Goal: Feedback & Contribution: Leave review/rating

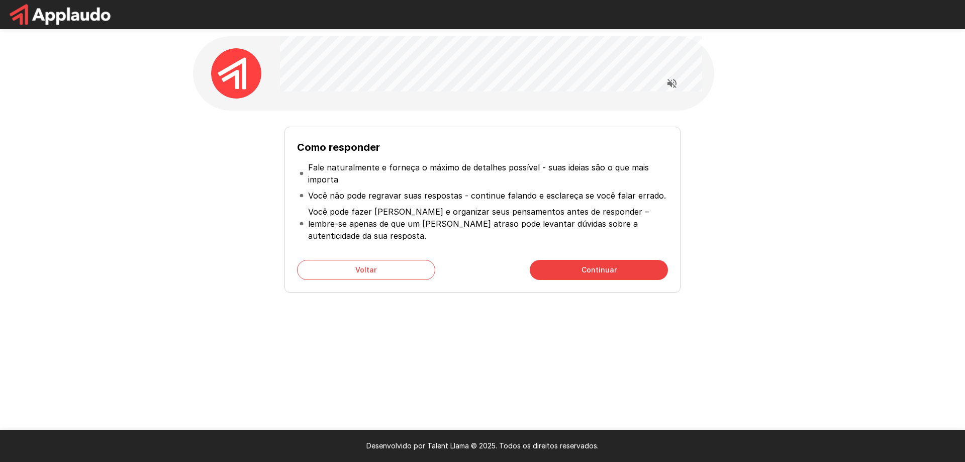
click at [594, 263] on font "Continuar" at bounding box center [599, 269] width 35 height 13
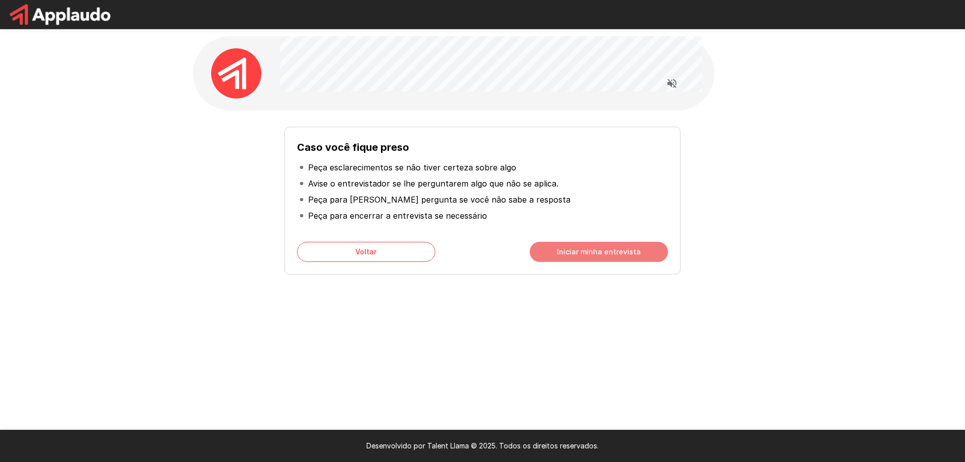
click at [584, 250] on font "Iniciar minha entrevista" at bounding box center [599, 251] width 84 height 9
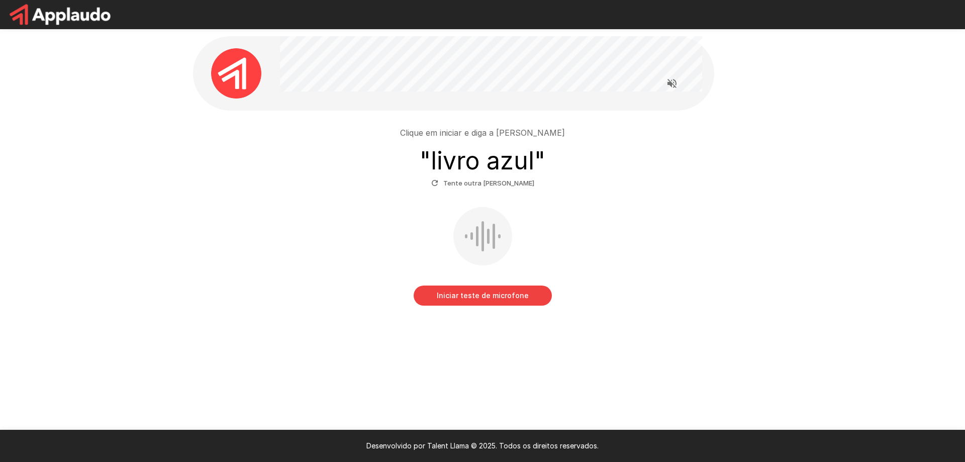
click at [509, 296] on font "Iniciar teste de microfone" at bounding box center [483, 295] width 92 height 9
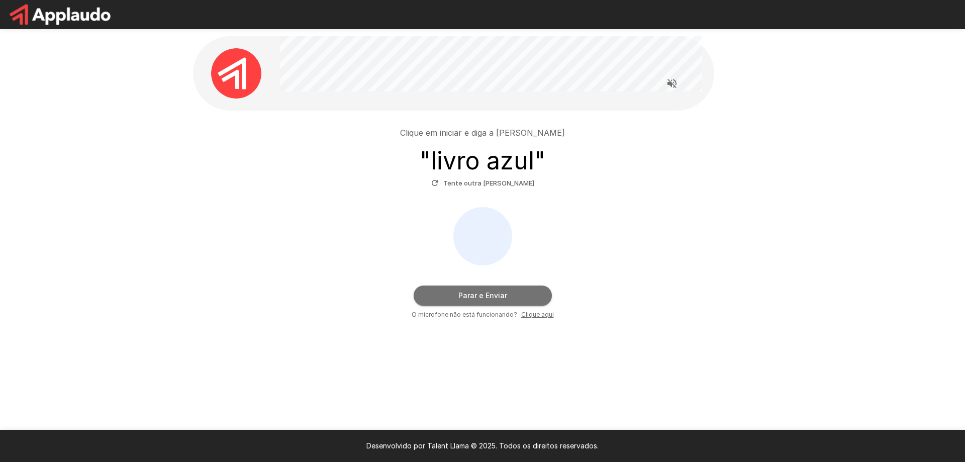
click at [507, 295] on button "Parar e Enviar" at bounding box center [483, 295] width 138 height 20
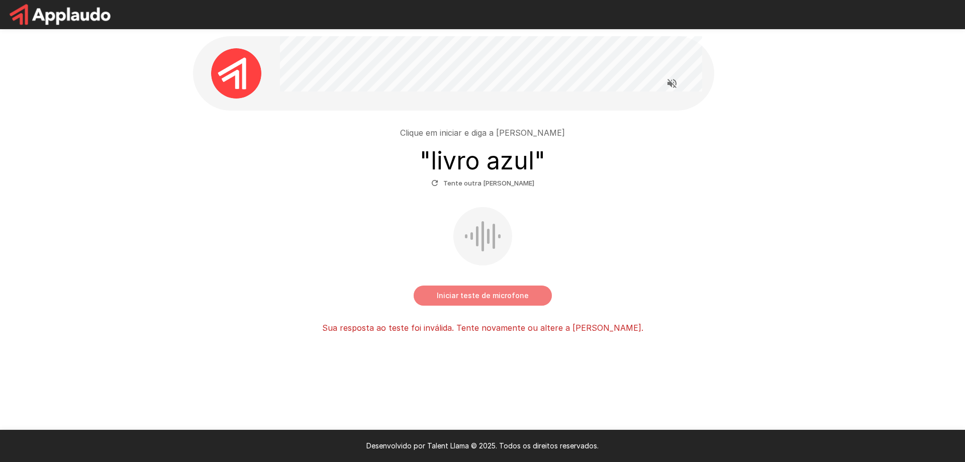
click at [495, 292] on font "Iniciar teste de microfone" at bounding box center [483, 295] width 92 height 9
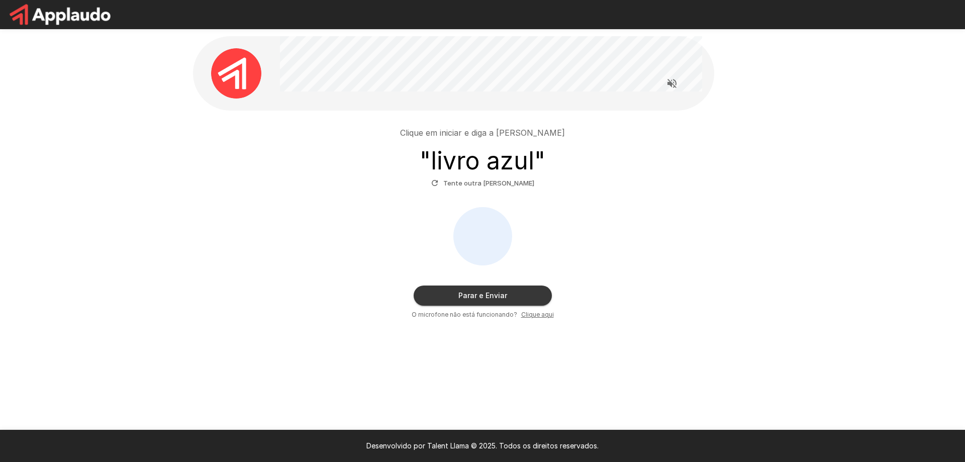
drag, startPoint x: 474, startPoint y: 284, endPoint x: 488, endPoint y: 295, distance: 17.5
click at [474, 284] on div "Parar e Enviar O microfone não está funcionando? Clique aqui" at bounding box center [482, 263] width 571 height 113
click at [488, 295] on font "Parar e Enviar" at bounding box center [482, 295] width 49 height 9
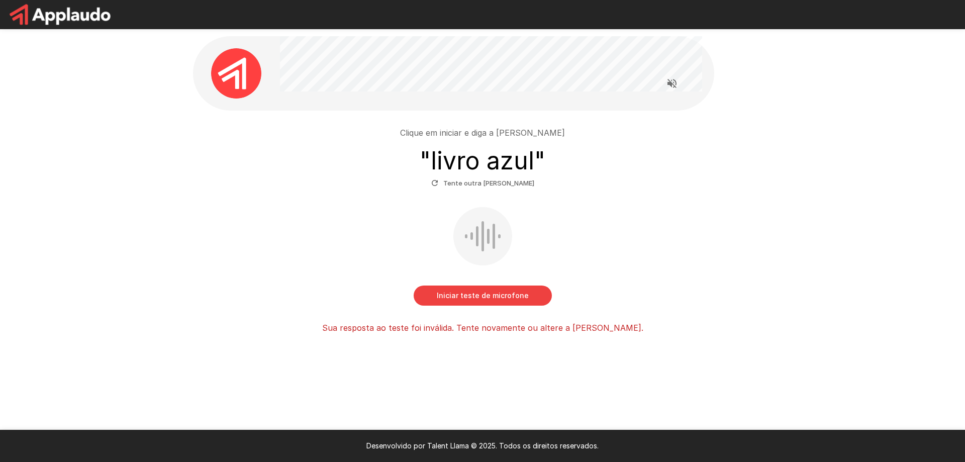
click at [485, 185] on font "Tente outra [PERSON_NAME]" at bounding box center [488, 183] width 91 height 8
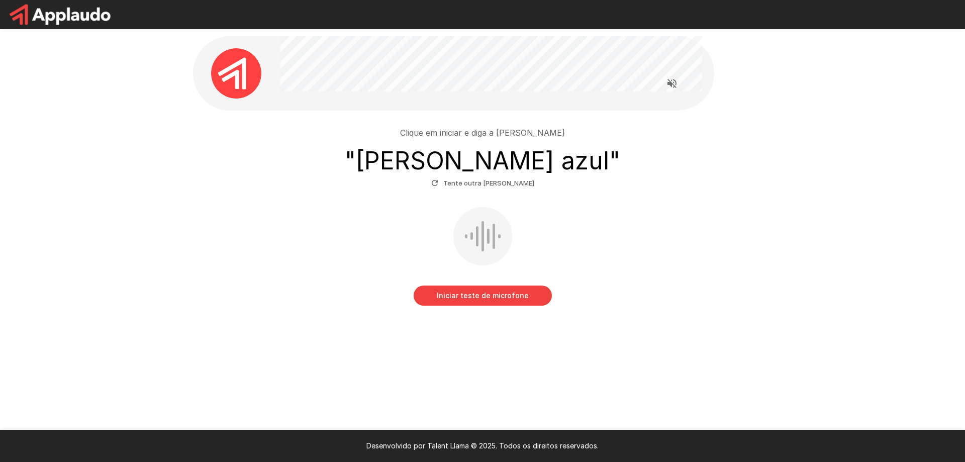
click at [511, 299] on font "Iniciar teste de microfone" at bounding box center [483, 295] width 92 height 9
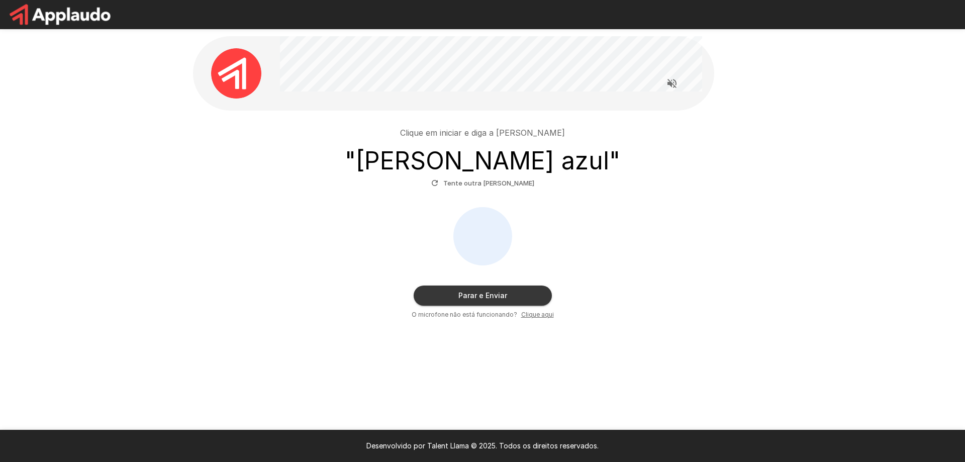
drag, startPoint x: 504, startPoint y: 281, endPoint x: 486, endPoint y: 297, distance: 23.2
click at [504, 282] on div "Parar e Enviar O microfone não está funcionando? Clique aqui" at bounding box center [482, 263] width 571 height 113
click at [486, 297] on font "Parar e Enviar" at bounding box center [482, 295] width 49 height 9
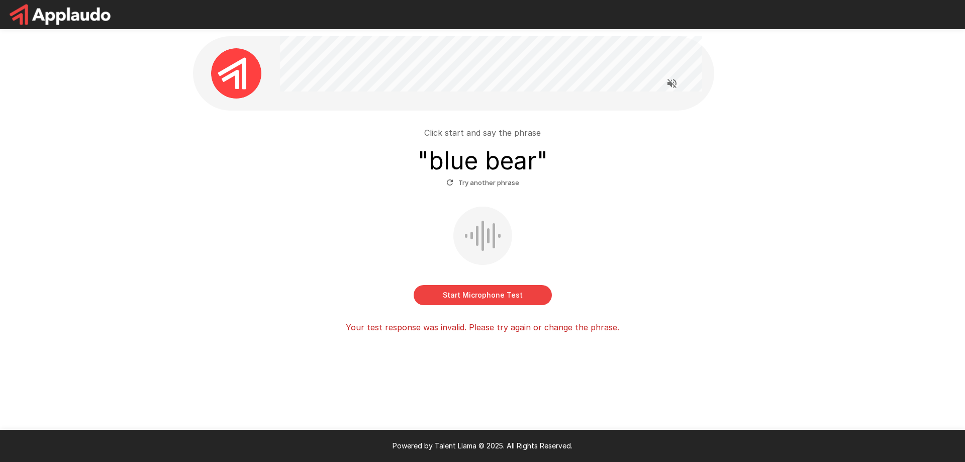
click at [692, 189] on div "Click start and say the phrase " blue bear " Try another phrase" at bounding box center [482, 159] width 571 height 64
click at [480, 296] on button "Start Microphone Test" at bounding box center [483, 295] width 138 height 20
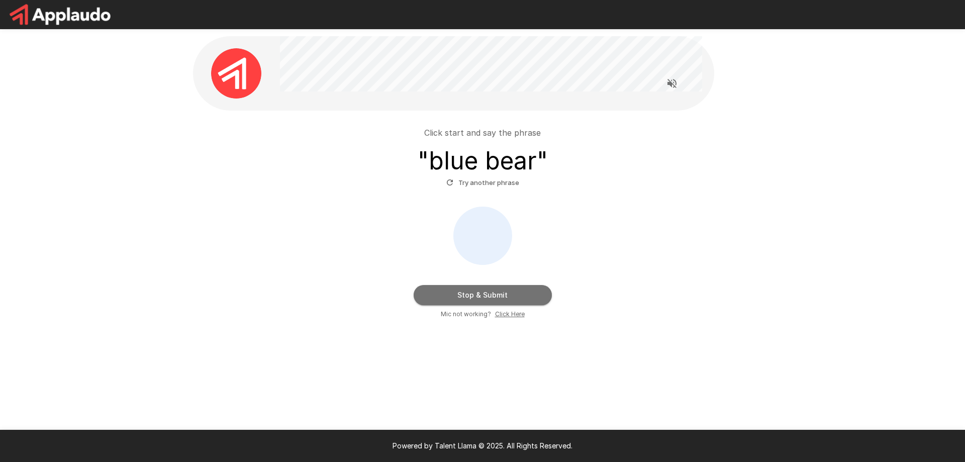
click at [480, 296] on button "Stop & Submit" at bounding box center [483, 295] width 138 height 20
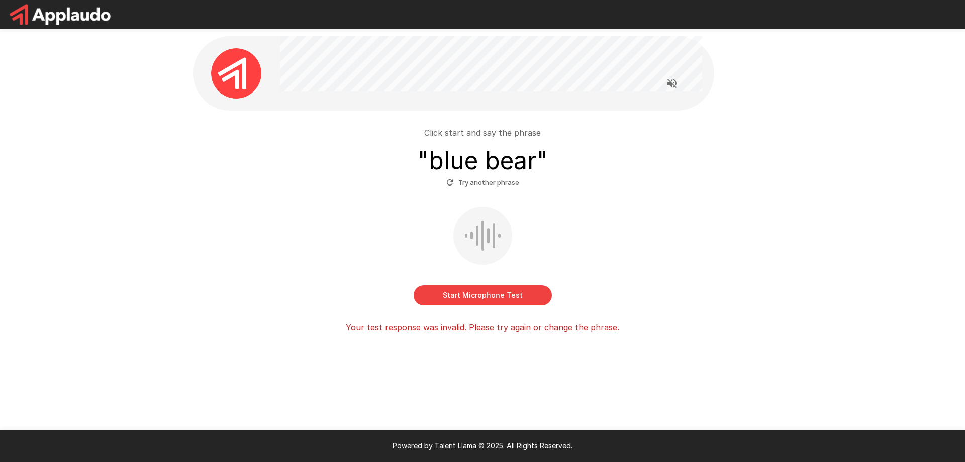
click at [480, 296] on button "Start Microphone Test" at bounding box center [483, 295] width 138 height 20
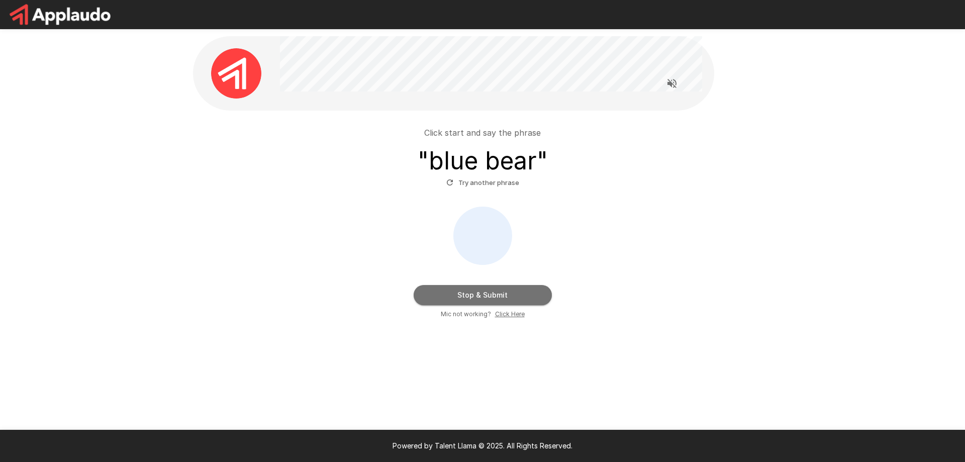
click at [480, 295] on button "Stop & Submit" at bounding box center [483, 295] width 138 height 20
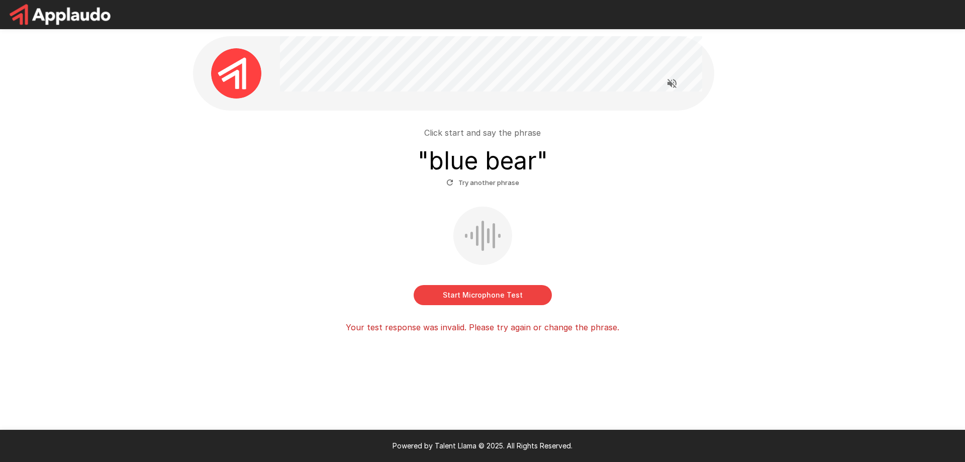
click at [486, 185] on button "Try another phrase" at bounding box center [483, 183] width 78 height 16
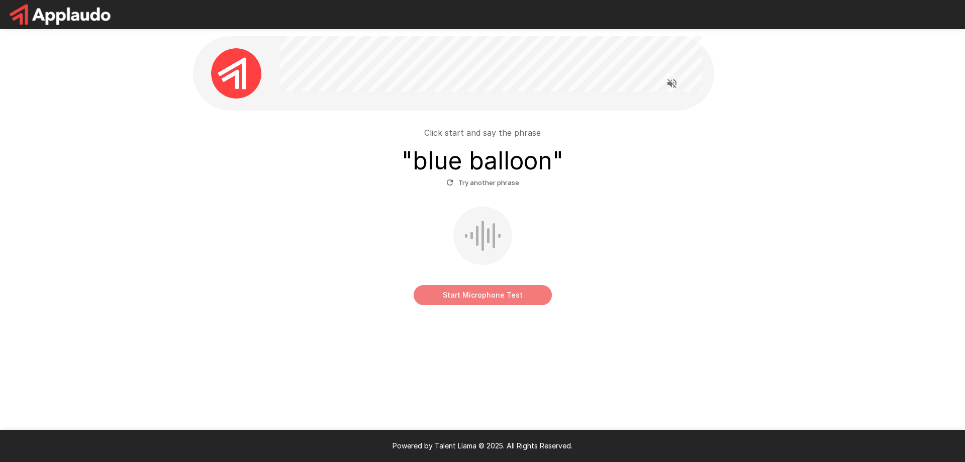
click at [513, 296] on button "Start Microphone Test" at bounding box center [483, 295] width 138 height 20
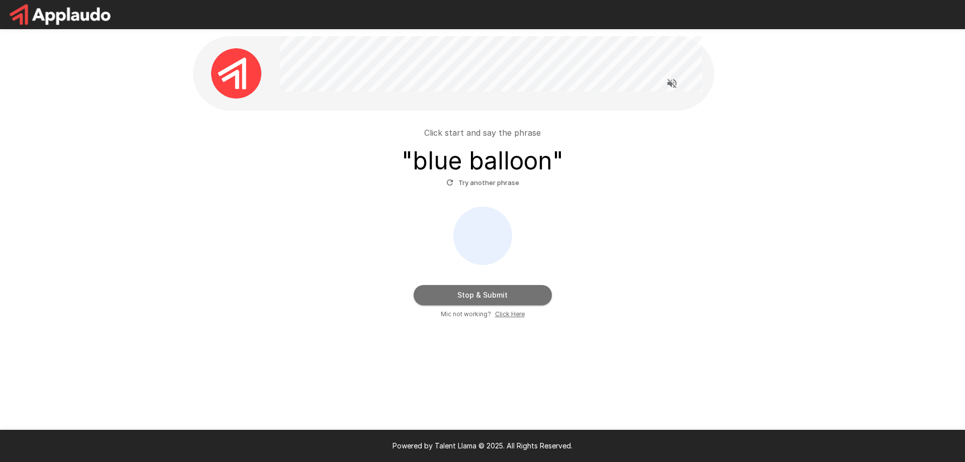
click at [495, 285] on button "Stop & Submit" at bounding box center [483, 295] width 138 height 20
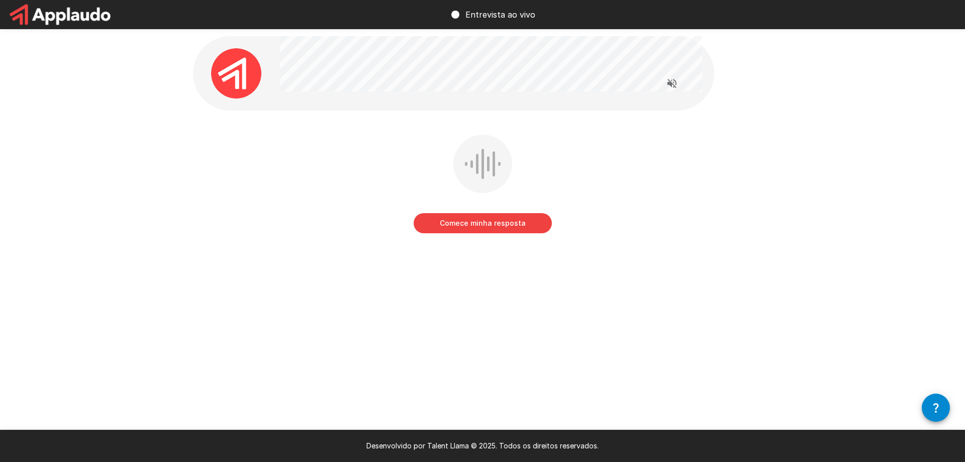
click at [645, 153] on div "Comece minha resposta" at bounding box center [482, 191] width 579 height 113
click at [933, 414] on button "button" at bounding box center [936, 408] width 28 height 28
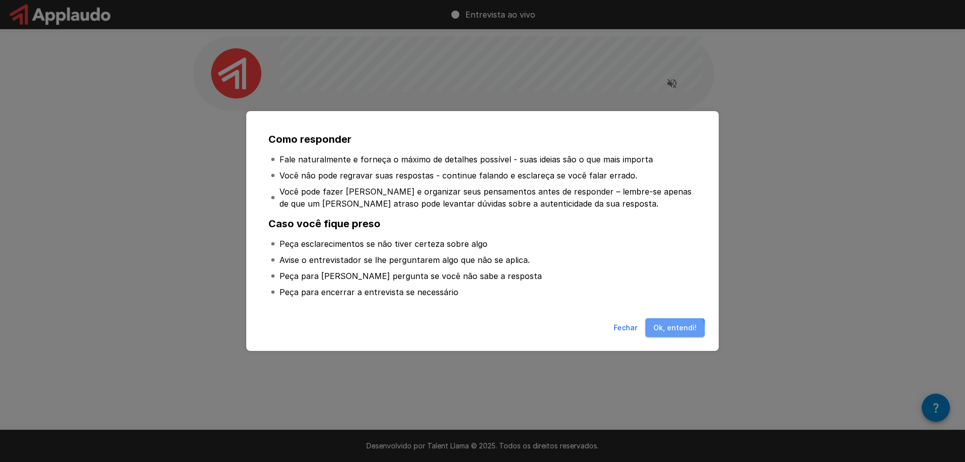
click at [665, 330] on font "Ok, entendi!" at bounding box center [674, 327] width 43 height 9
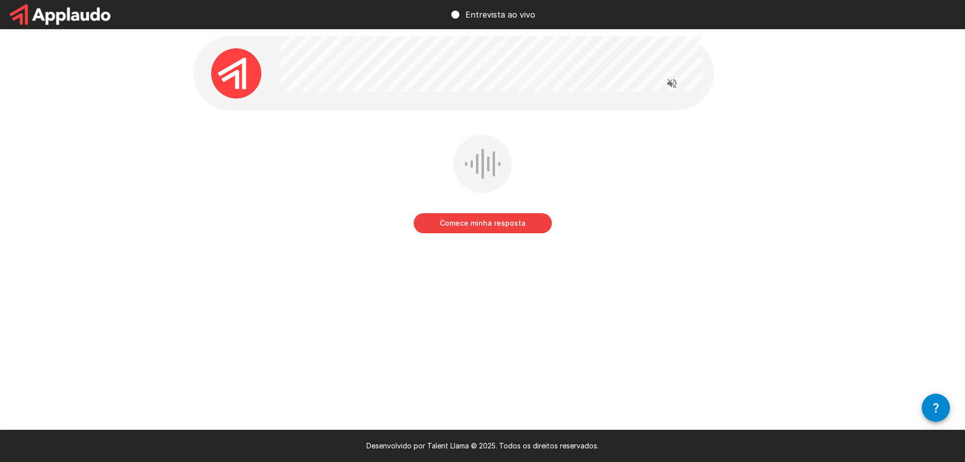
click at [915, 194] on div "Comece minha resposta" at bounding box center [482, 164] width 965 height 328
click at [480, 229] on font "Comece minha resposta" at bounding box center [483, 223] width 86 height 13
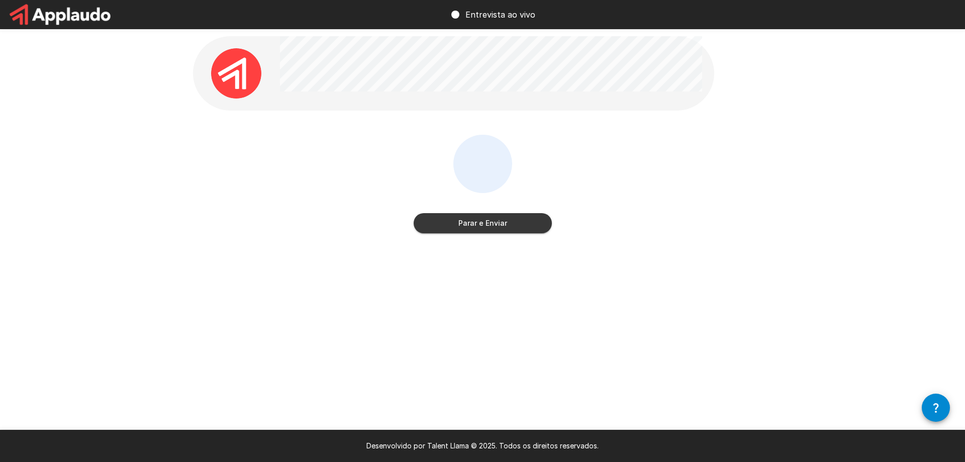
click at [480, 229] on font "Parar e Enviar" at bounding box center [482, 223] width 49 height 13
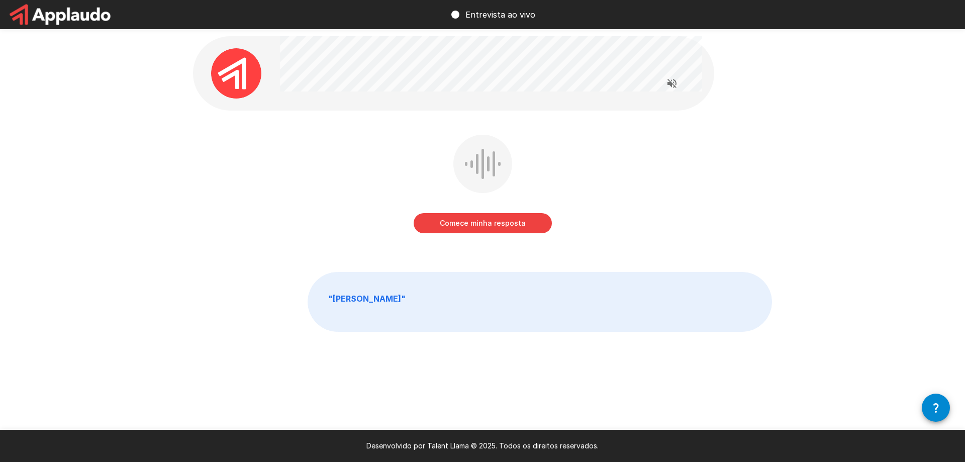
click at [671, 81] on icon "Leia as perguntas em voz alta" at bounding box center [672, 83] width 12 height 12
click at [483, 224] on font "Comece minha resposta" at bounding box center [483, 223] width 86 height 9
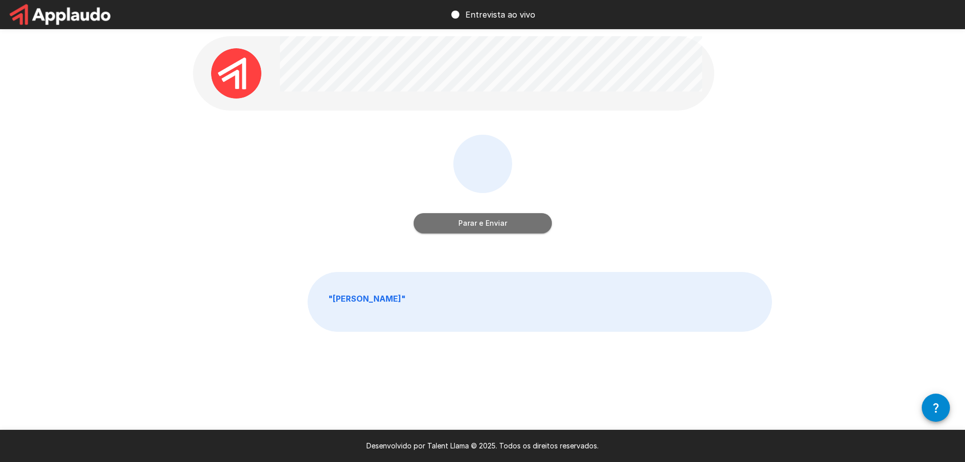
click at [481, 219] on font "Parar e Enviar" at bounding box center [482, 223] width 49 height 9
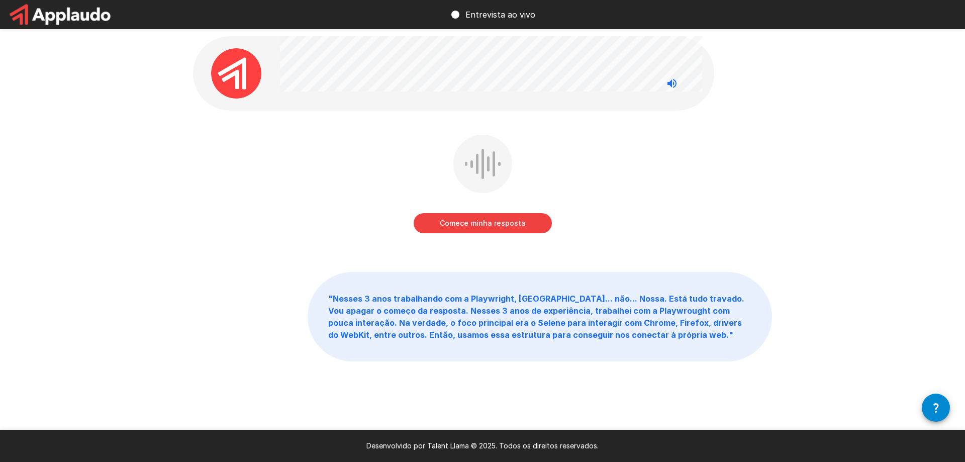
click at [484, 221] on font "Comece minha resposta" at bounding box center [483, 223] width 86 height 9
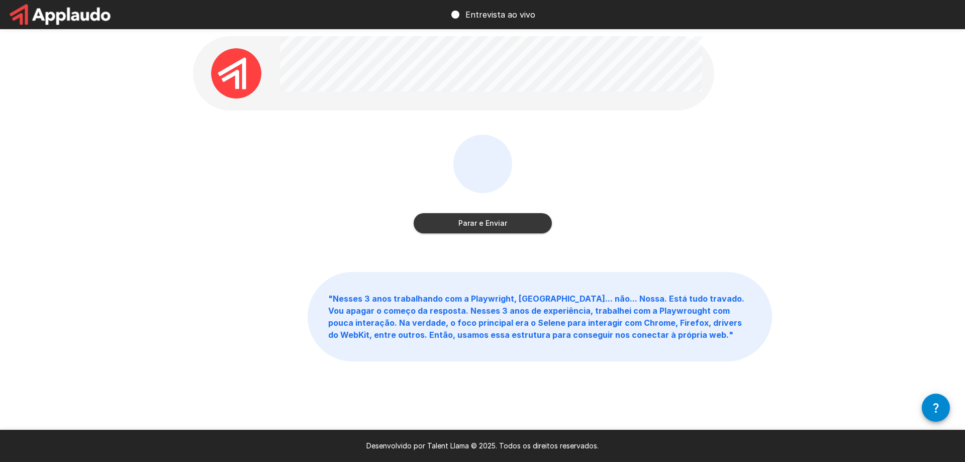
click at [483, 222] on font "Parar e Enviar" at bounding box center [482, 223] width 49 height 9
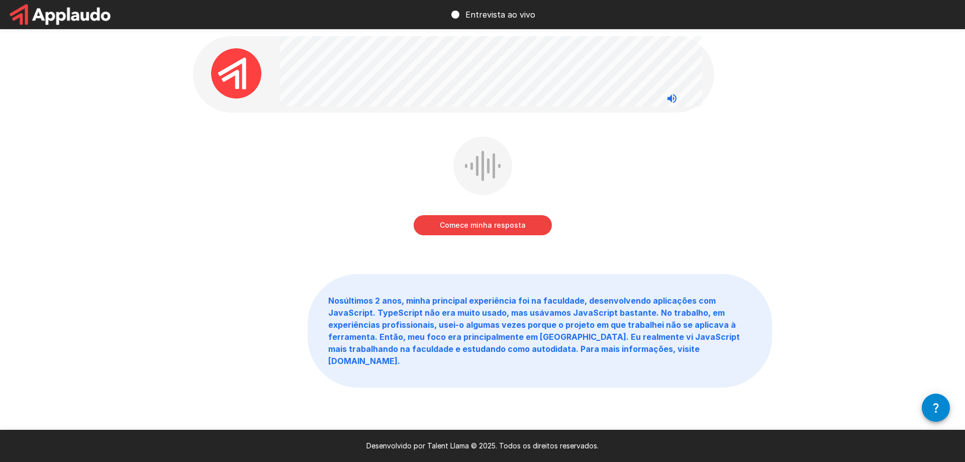
click at [494, 222] on font "Comece minha resposta" at bounding box center [483, 225] width 86 height 9
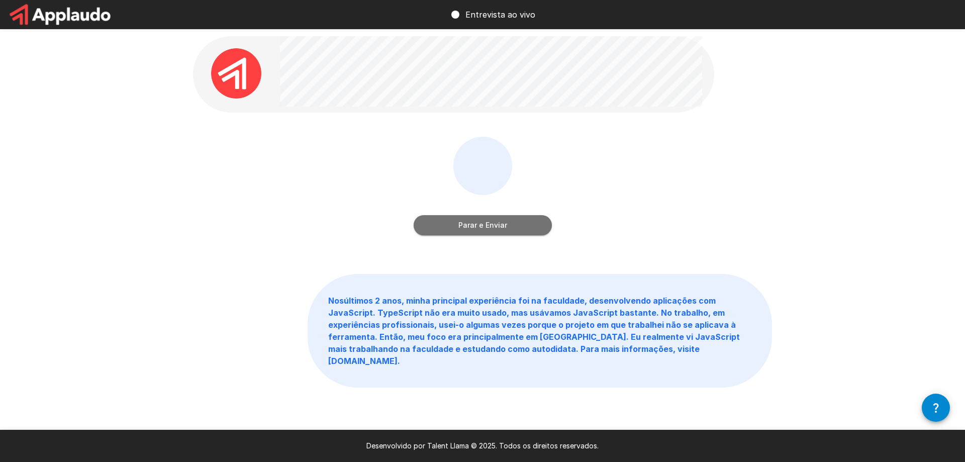
click at [491, 230] on font "Parar e Enviar" at bounding box center [482, 225] width 49 height 13
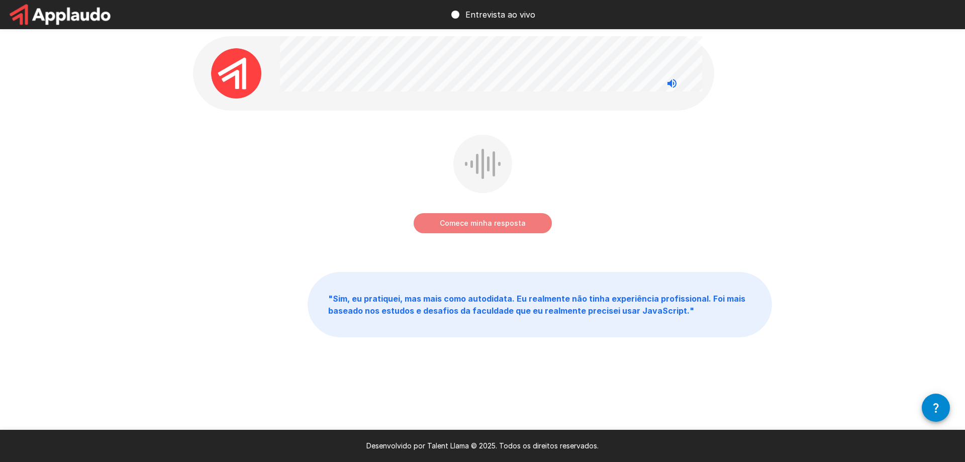
click at [492, 225] on font "Comece minha resposta" at bounding box center [483, 223] width 86 height 9
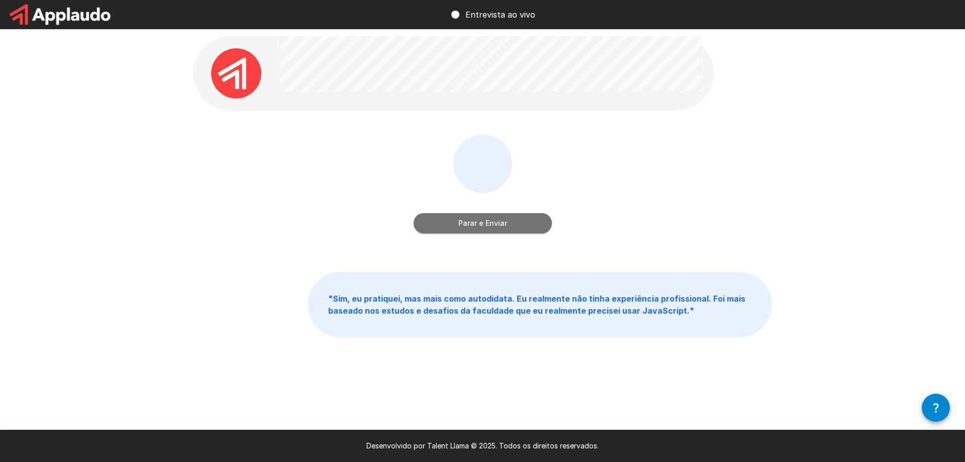
click at [446, 217] on button "Parar e Enviar" at bounding box center [483, 223] width 138 height 20
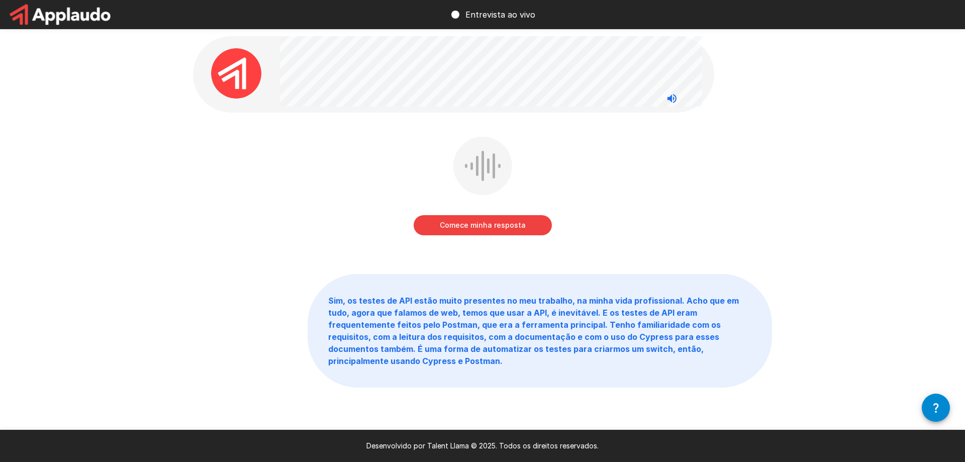
click at [494, 224] on font "Comece minha resposta" at bounding box center [483, 225] width 86 height 9
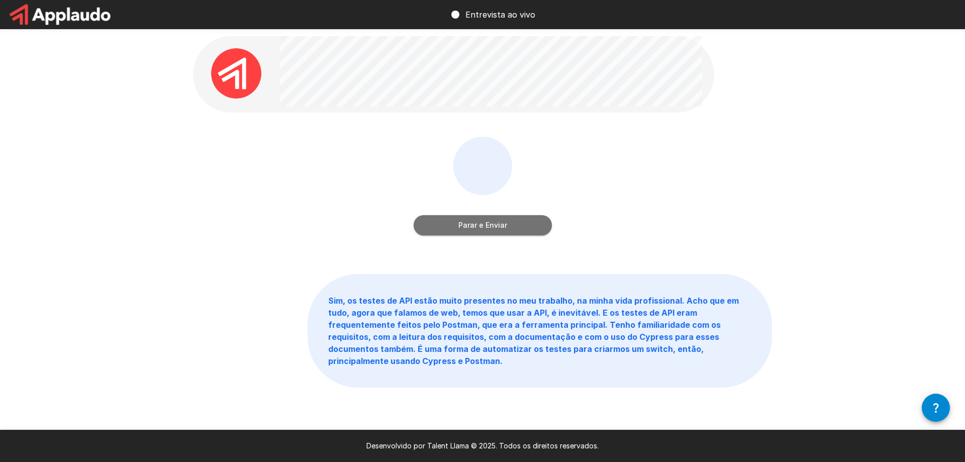
click at [510, 224] on button "Parar e Enviar" at bounding box center [483, 225] width 138 height 20
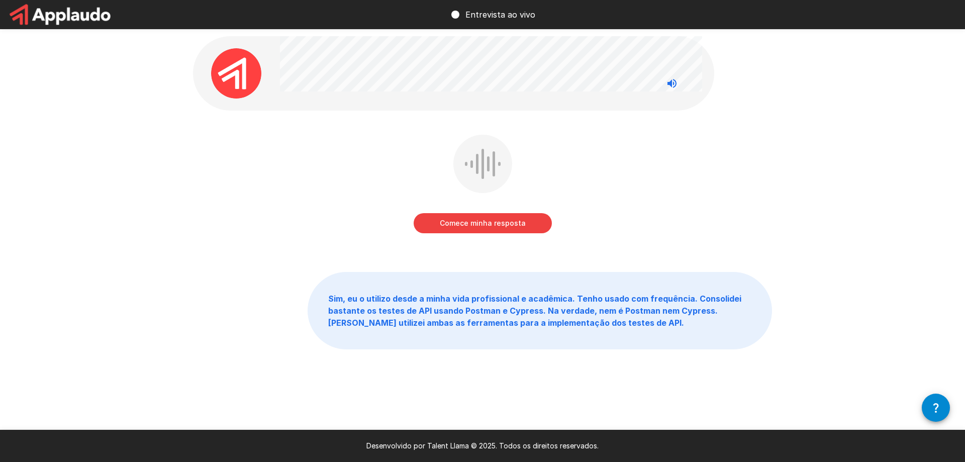
click at [519, 226] on font "Comece minha resposta" at bounding box center [483, 223] width 86 height 9
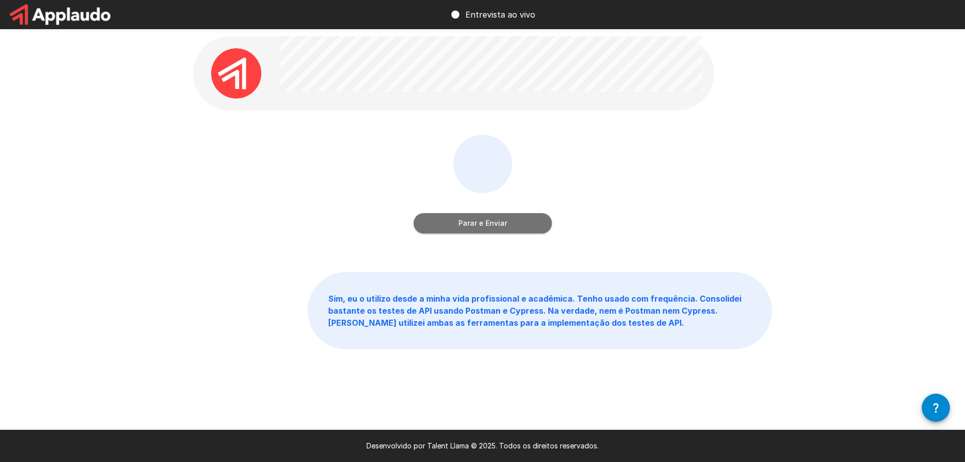
click at [482, 216] on button "Parar e Enviar" at bounding box center [483, 223] width 138 height 20
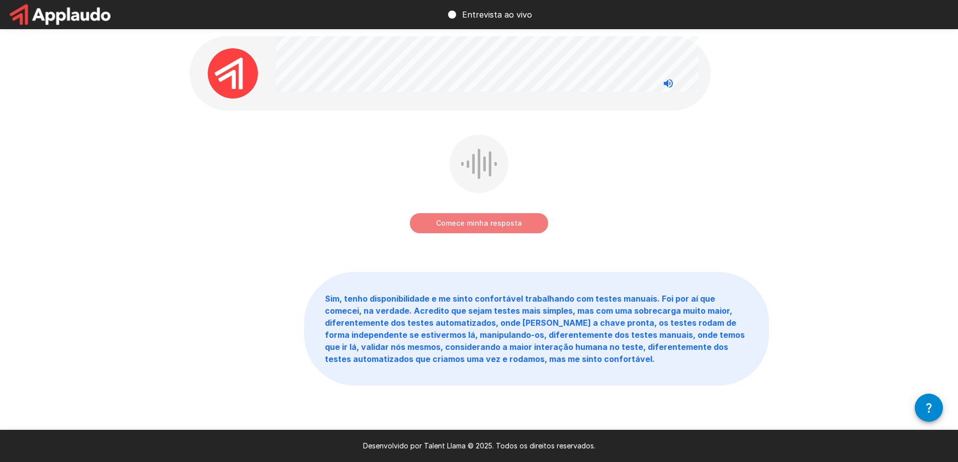
click at [498, 221] on font "Comece minha resposta" at bounding box center [479, 223] width 86 height 9
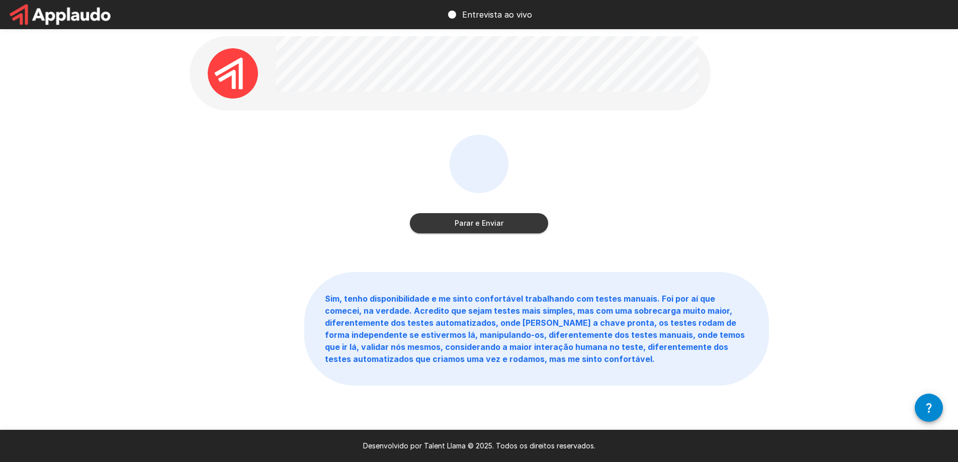
click at [499, 219] on font "Parar e Enviar" at bounding box center [478, 223] width 49 height 9
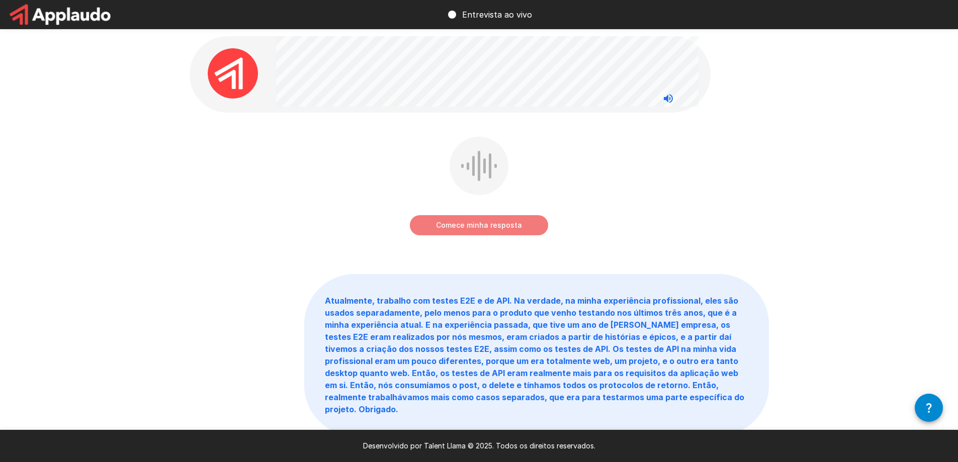
click at [482, 230] on font "Comece minha resposta" at bounding box center [479, 225] width 86 height 13
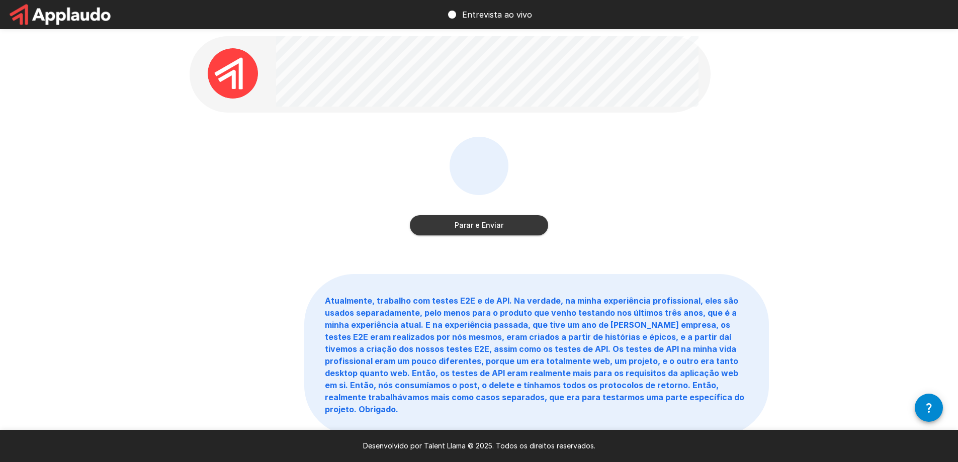
drag, startPoint x: 528, startPoint y: 222, endPoint x: 516, endPoint y: 218, distance: 13.4
click at [516, 218] on button "Parar e Enviar" at bounding box center [479, 225] width 138 height 20
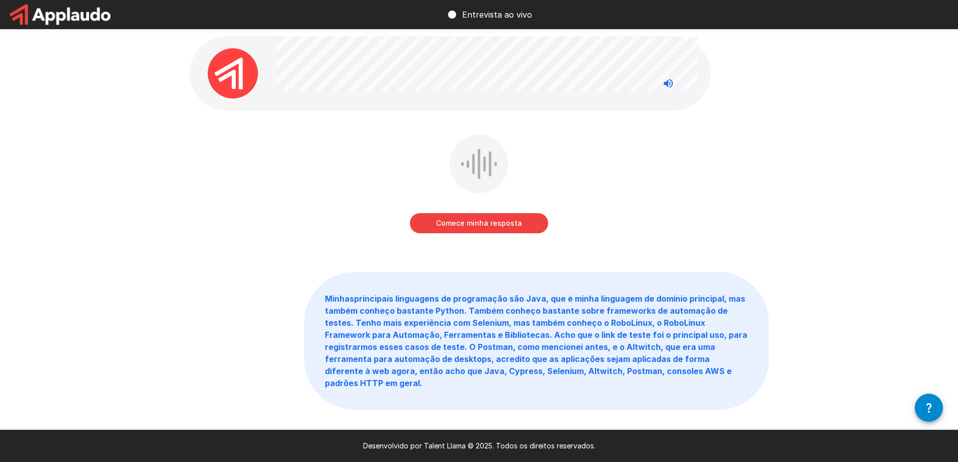
click at [487, 228] on font "Comece minha resposta" at bounding box center [479, 223] width 86 height 13
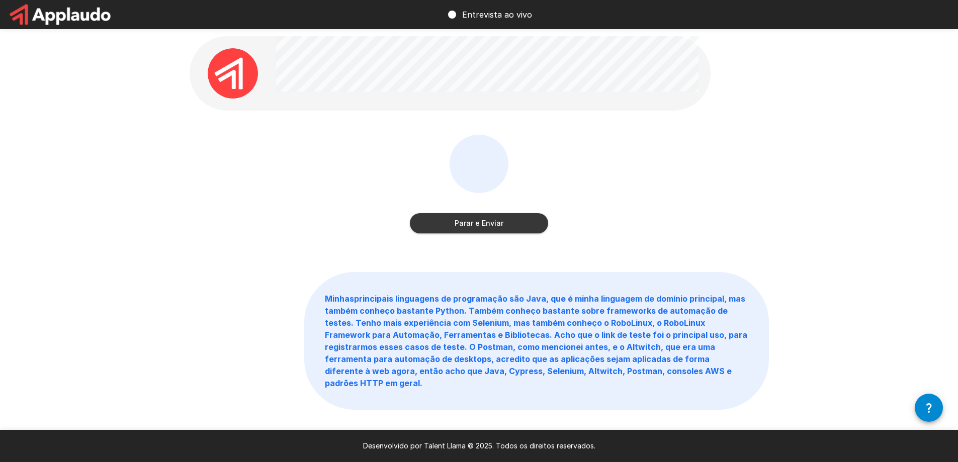
click at [480, 227] on font "Parar e Enviar" at bounding box center [478, 223] width 49 height 9
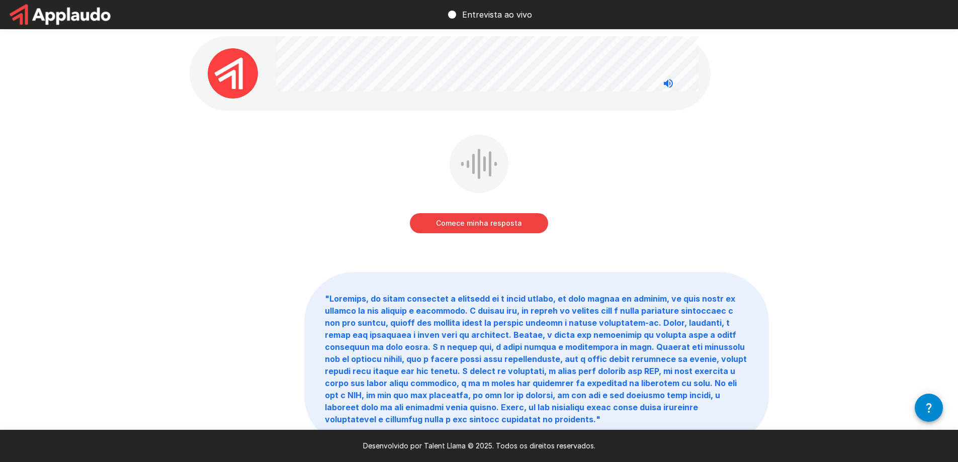
click at [480, 228] on font "Comece minha resposta" at bounding box center [479, 223] width 86 height 13
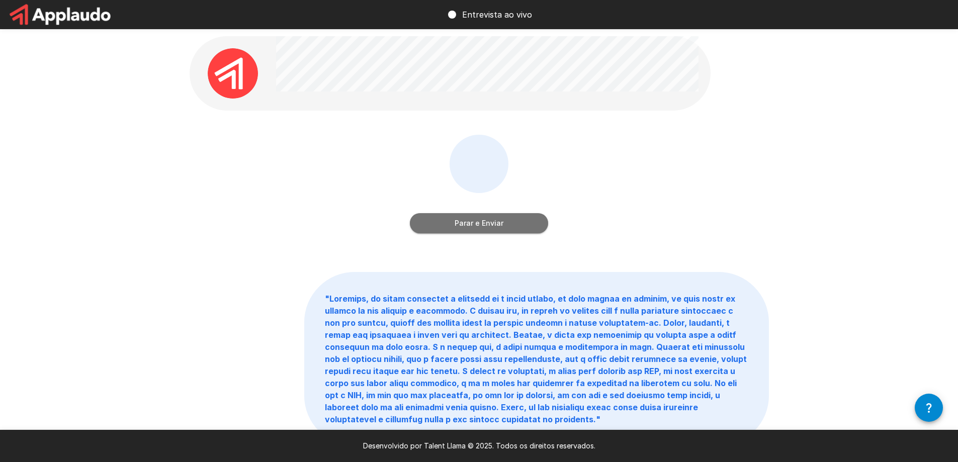
click at [446, 224] on button "Parar e Enviar" at bounding box center [479, 223] width 138 height 20
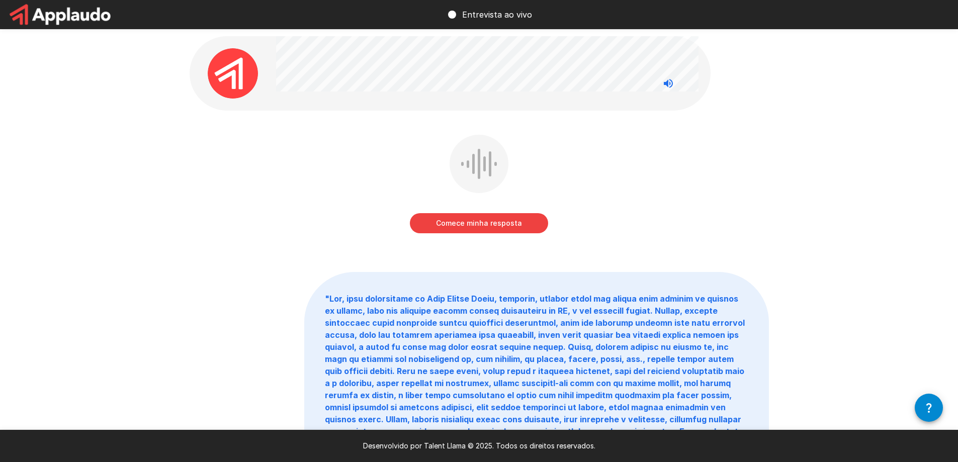
click at [511, 221] on font "Comece minha resposta" at bounding box center [479, 223] width 86 height 9
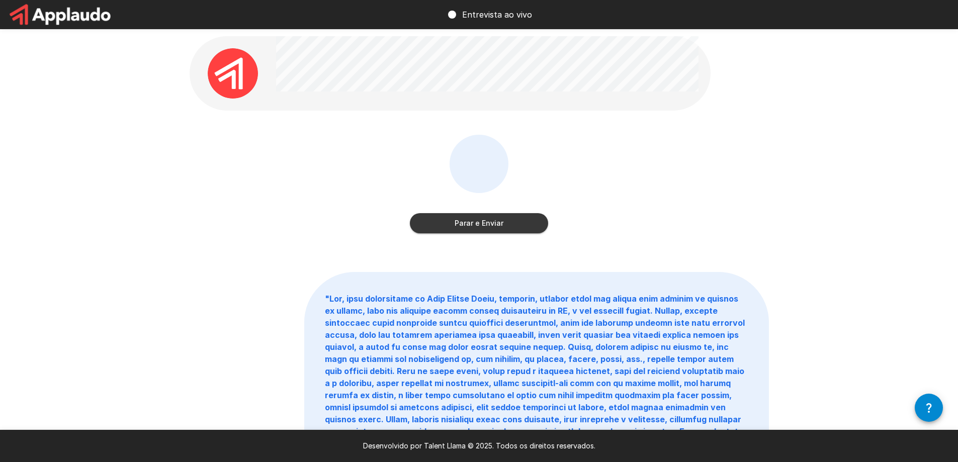
click at [476, 216] on button "Parar e Enviar" at bounding box center [479, 223] width 138 height 20
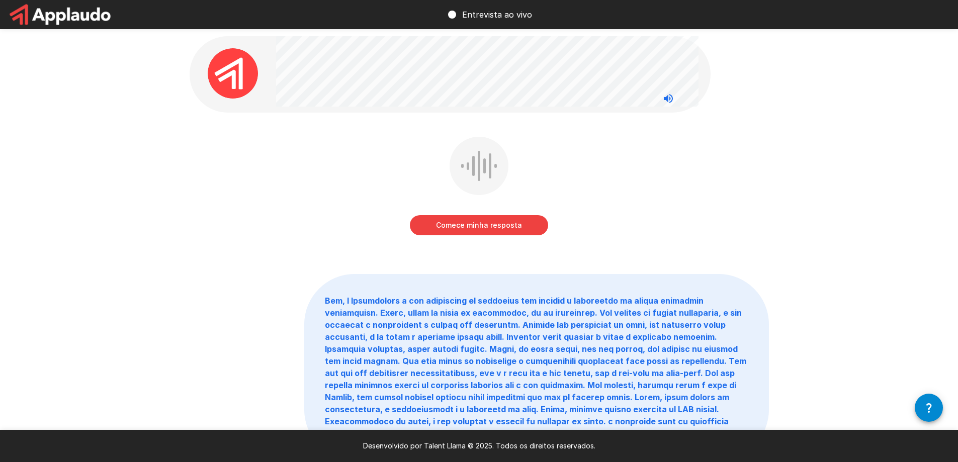
click at [459, 224] on font "Comece minha resposta" at bounding box center [479, 225] width 86 height 9
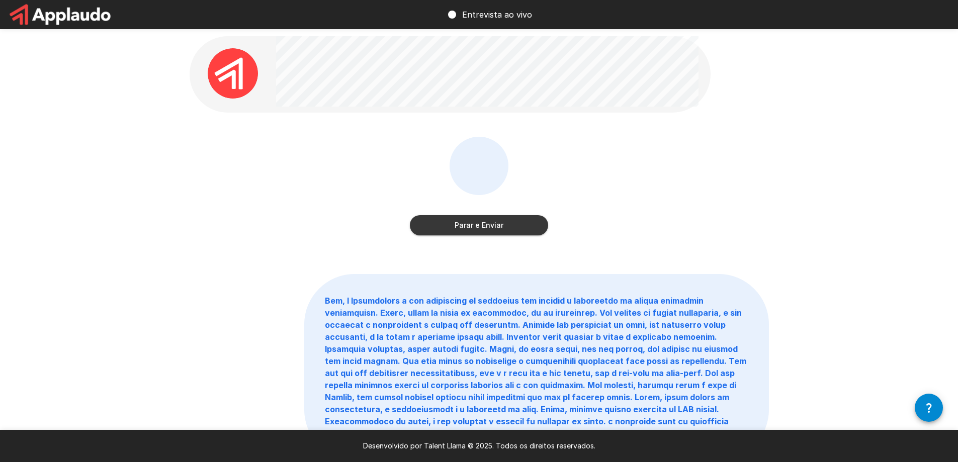
click at [459, 224] on font "Parar e Enviar" at bounding box center [478, 225] width 49 height 9
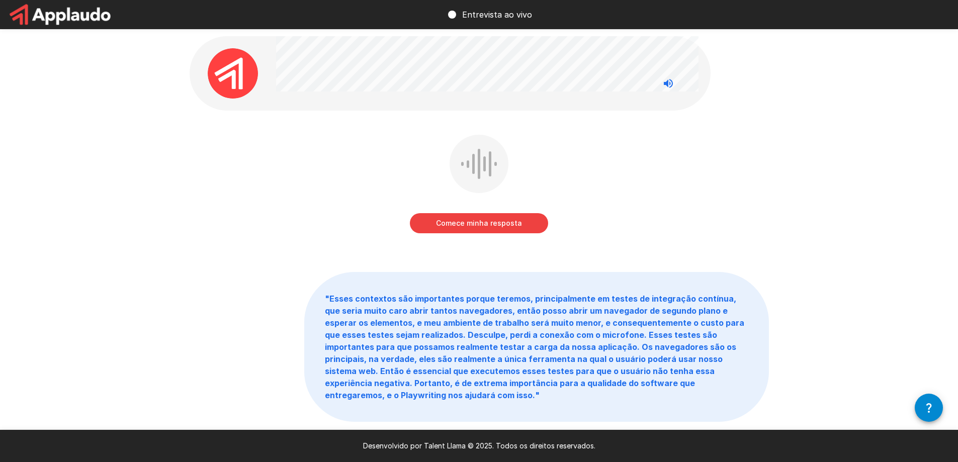
click at [459, 224] on font "Comece minha resposta" at bounding box center [479, 223] width 86 height 9
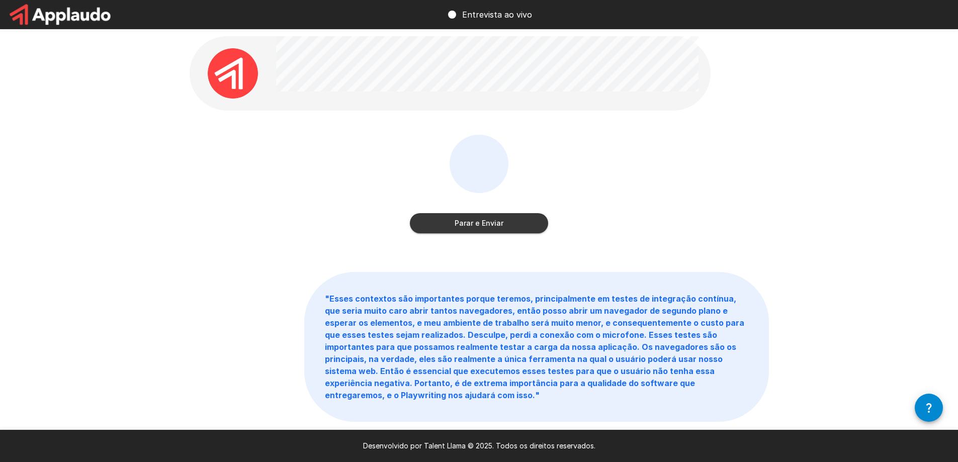
click at [459, 223] on font "Parar e Enviar" at bounding box center [478, 223] width 49 height 9
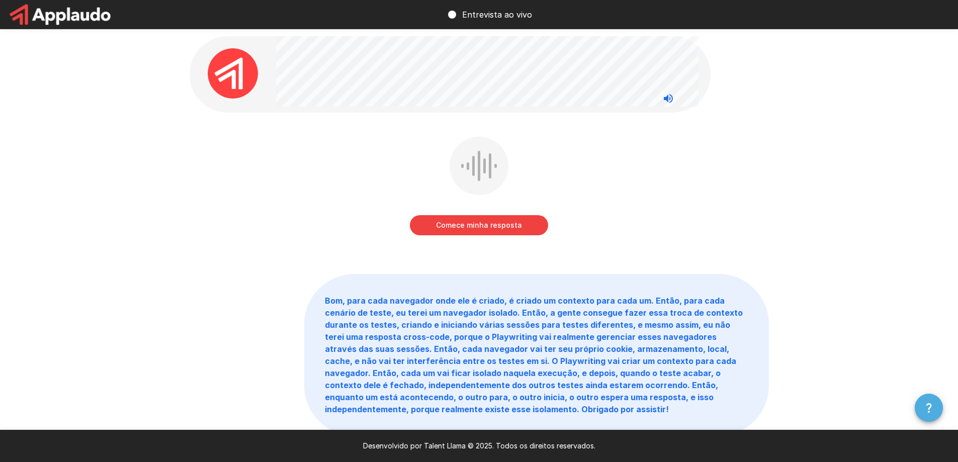
click at [926, 409] on icon "button" at bounding box center [928, 408] width 12 height 12
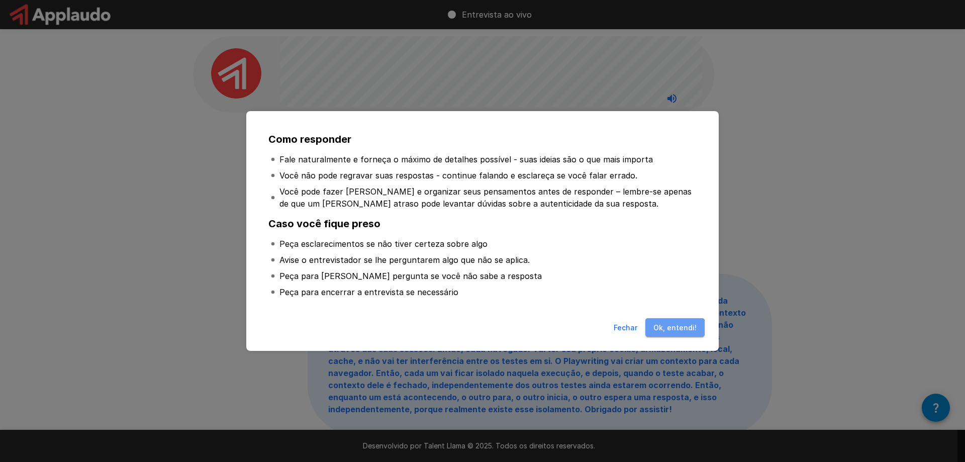
click at [677, 331] on font "Ok, entendi!" at bounding box center [674, 327] width 43 height 9
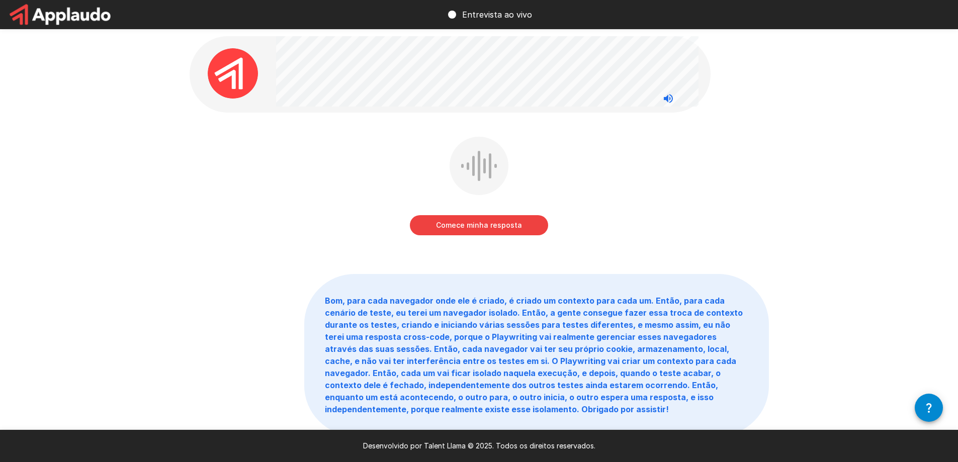
click at [507, 220] on font "Comece minha resposta" at bounding box center [479, 225] width 86 height 13
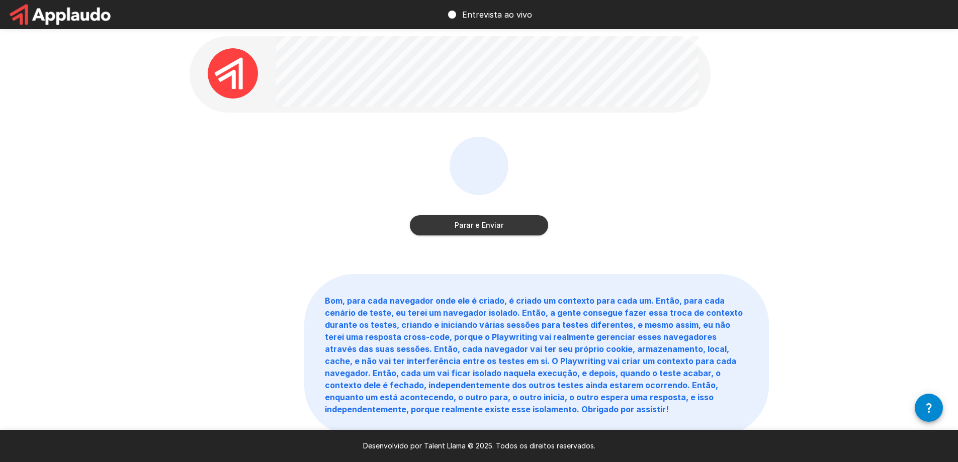
click at [509, 218] on button "Parar e Enviar" at bounding box center [479, 225] width 138 height 20
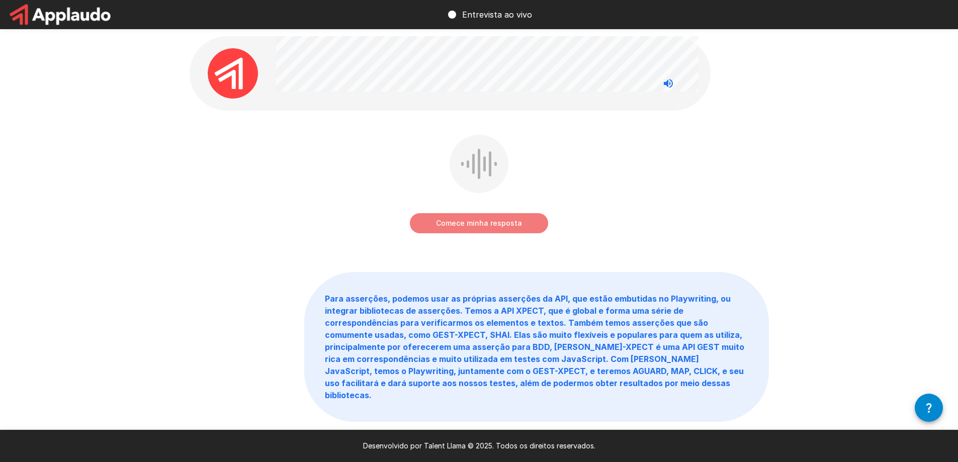
drag, startPoint x: 479, startPoint y: 229, endPoint x: 545, endPoint y: 228, distance: 65.8
click at [480, 229] on font "Comece minha resposta" at bounding box center [479, 223] width 86 height 13
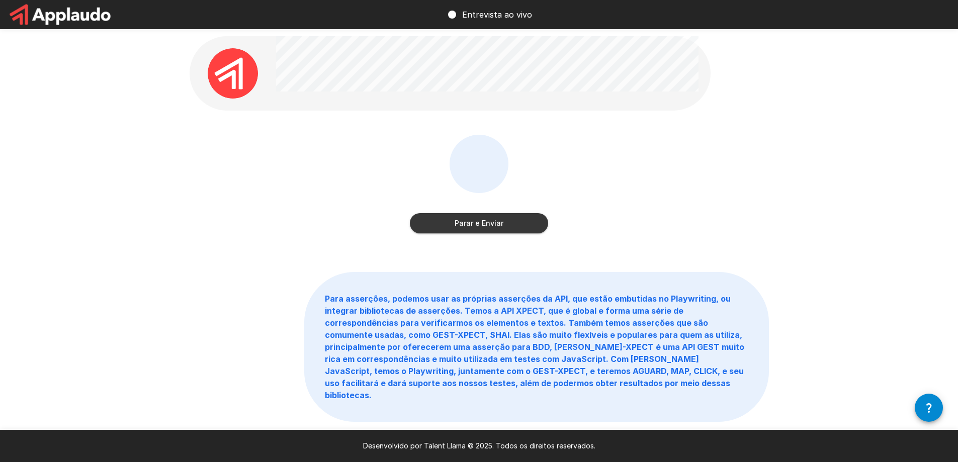
click at [531, 223] on button "Parar e Enviar" at bounding box center [479, 223] width 138 height 20
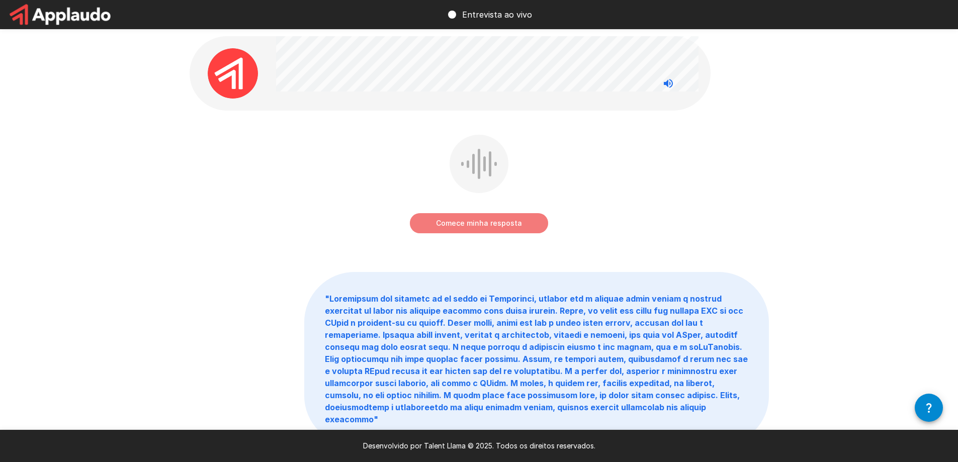
click at [457, 219] on font "Comece minha resposta" at bounding box center [479, 223] width 86 height 9
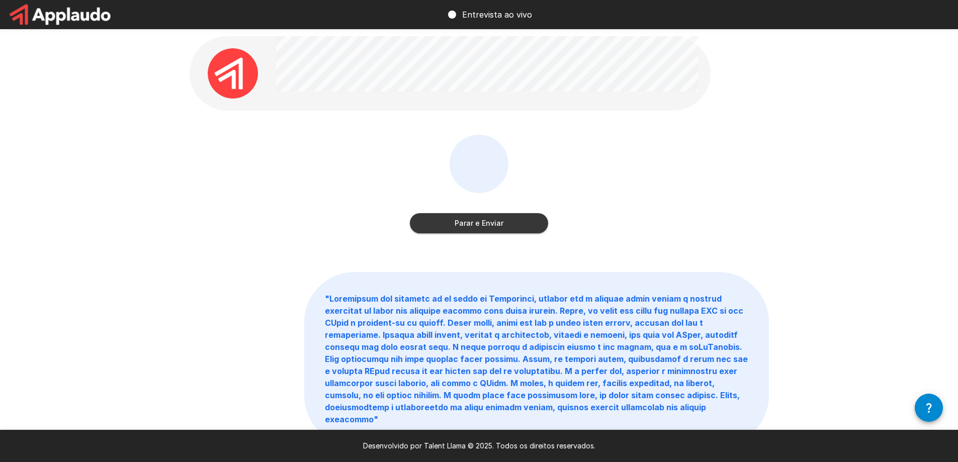
click at [464, 220] on font "Parar e Enviar" at bounding box center [478, 223] width 49 height 9
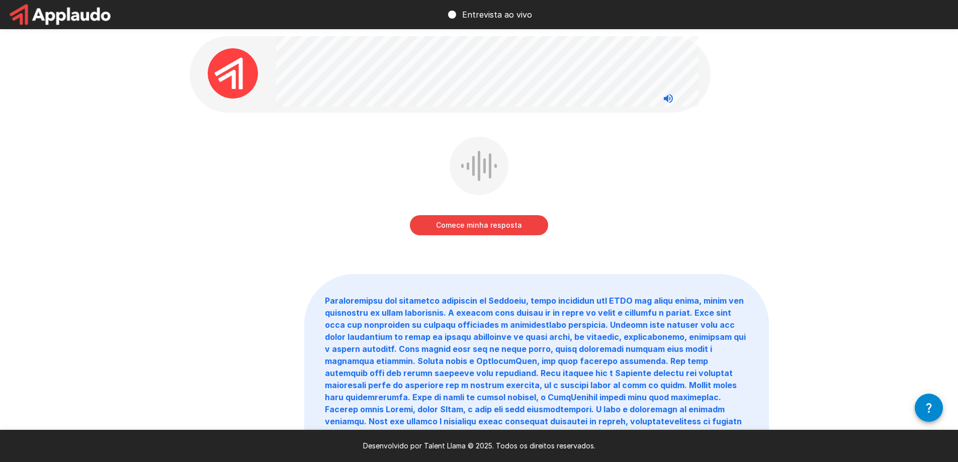
click at [495, 206] on div "Comece minha resposta" at bounding box center [479, 188] width 138 height 103
click at [484, 229] on font "Comece minha resposta" at bounding box center [479, 225] width 86 height 9
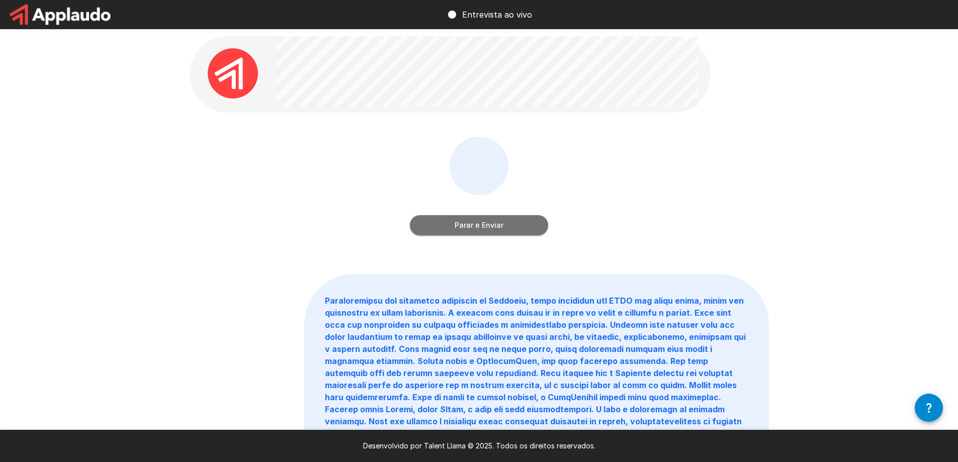
click at [484, 229] on font "Parar e Enviar" at bounding box center [478, 225] width 49 height 9
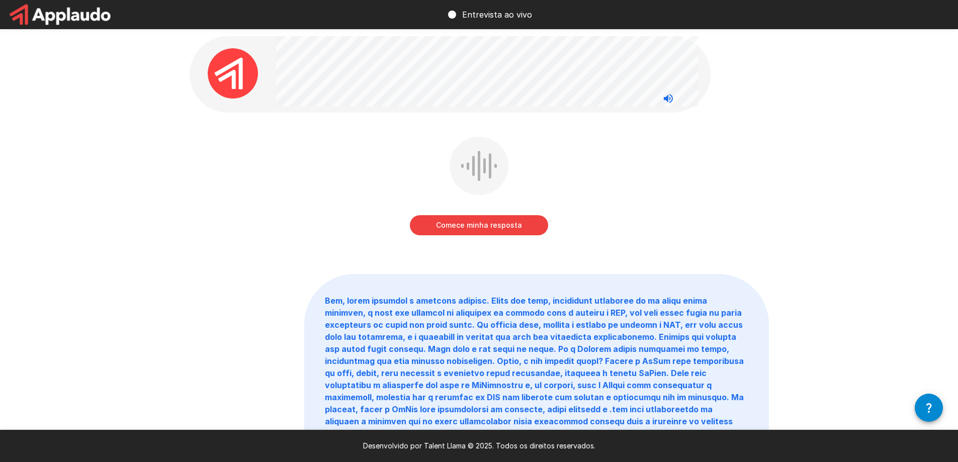
click at [468, 230] on font "Comece minha resposta" at bounding box center [479, 225] width 86 height 13
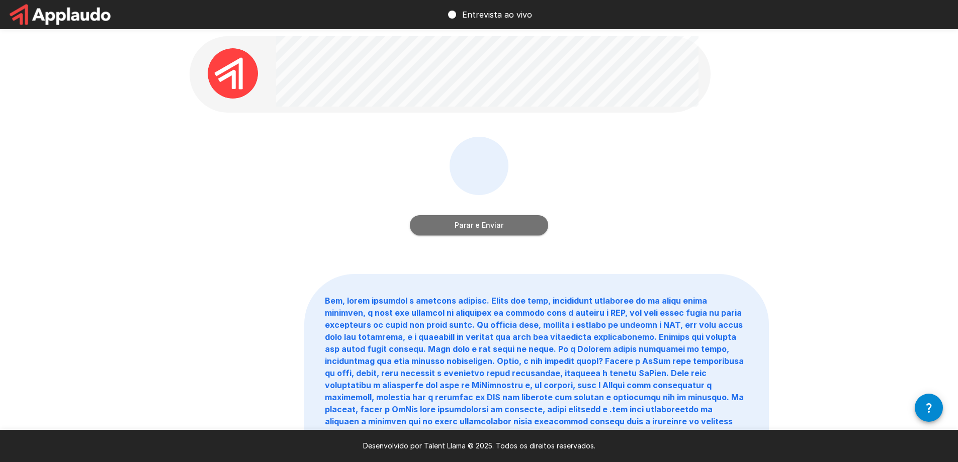
click at [468, 230] on font "Parar e Enviar" at bounding box center [478, 225] width 49 height 13
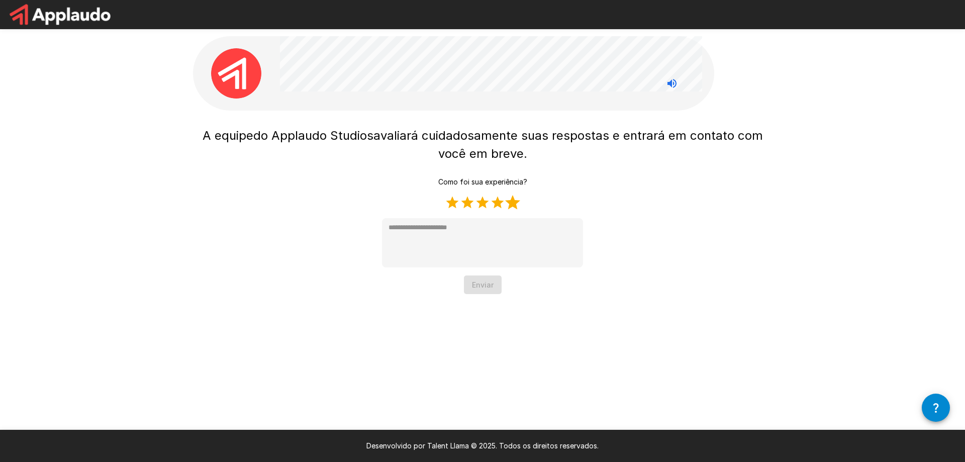
drag, startPoint x: 515, startPoint y: 205, endPoint x: 520, endPoint y: 215, distance: 11.5
click at [515, 205] on label "5 estrelas" at bounding box center [512, 202] width 15 height 15
type textarea "*"
click at [482, 296] on div "A equipe do Applaudo Studios avaliará cuidadosamente suas respostas e entrará e…" at bounding box center [482, 158] width 603 height 316
click at [488, 291] on font "Enviar" at bounding box center [483, 284] width 22 height 13
